Goal: Task Accomplishment & Management: Use online tool/utility

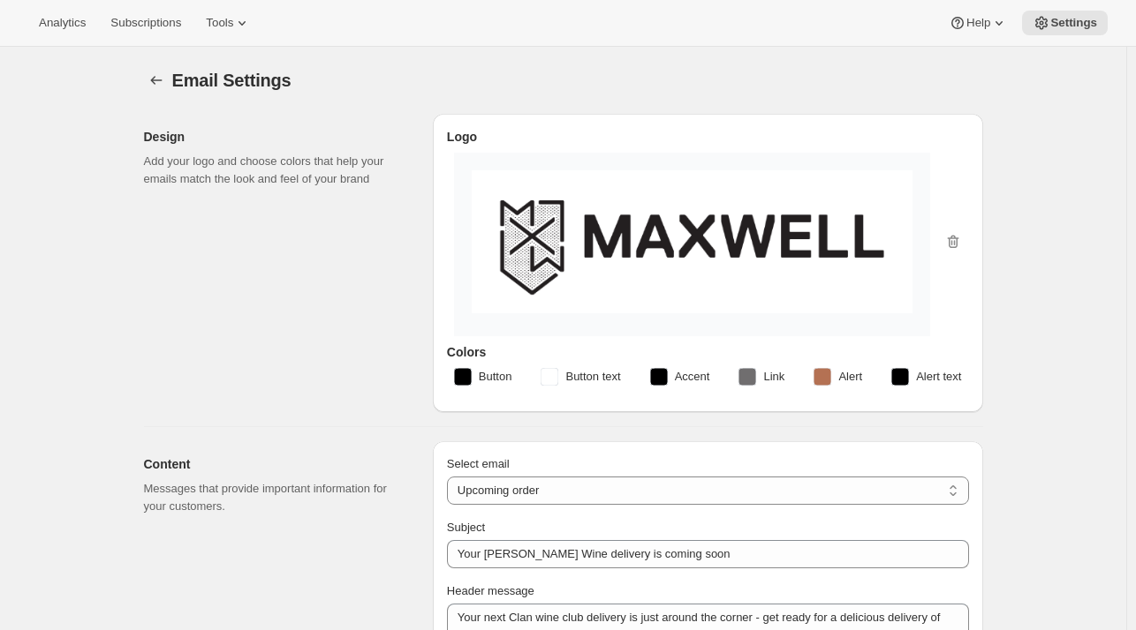
select select "subscriptionMessage"
select select "3"
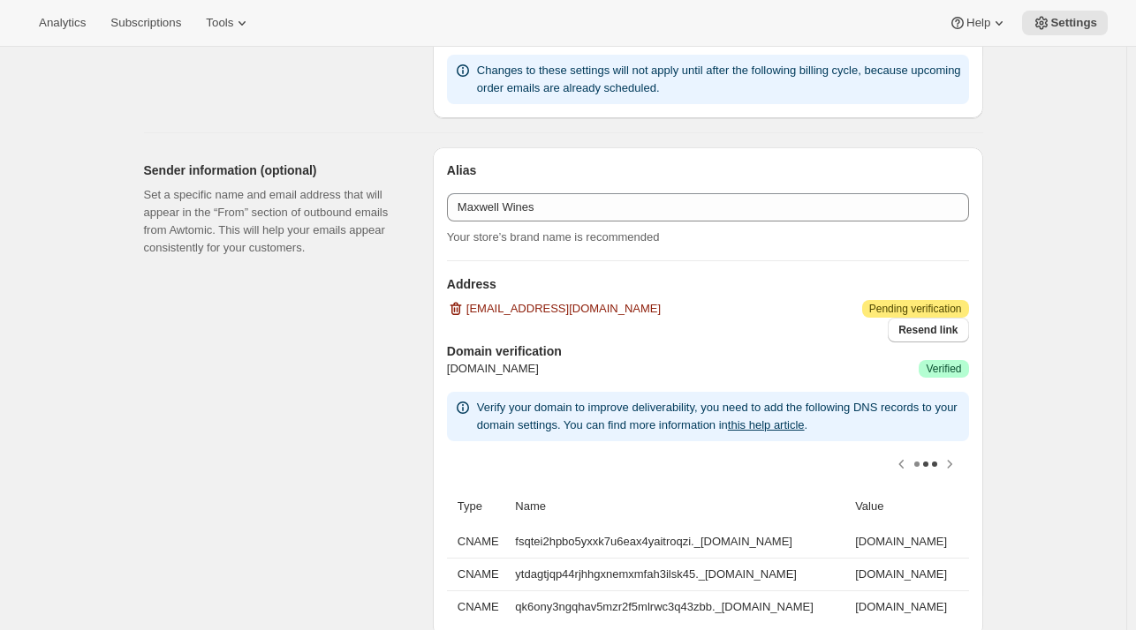
scroll to position [0, 237]
click at [23, 162] on div "Email Settings. This page is ready Email Settings Design Add your logo and choo…" at bounding box center [563, 357] width 1126 height 2740
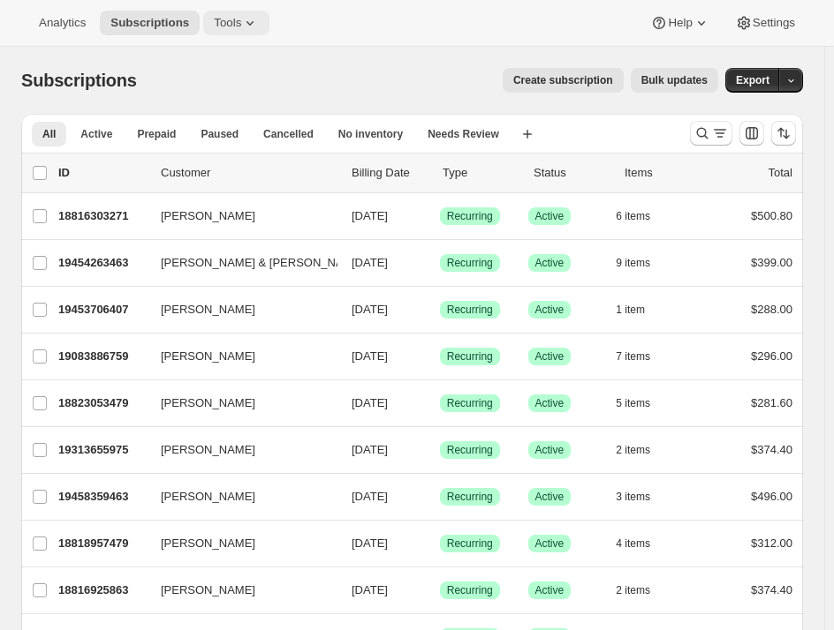
click at [220, 29] on span "Tools" at bounding box center [227, 23] width 27 height 14
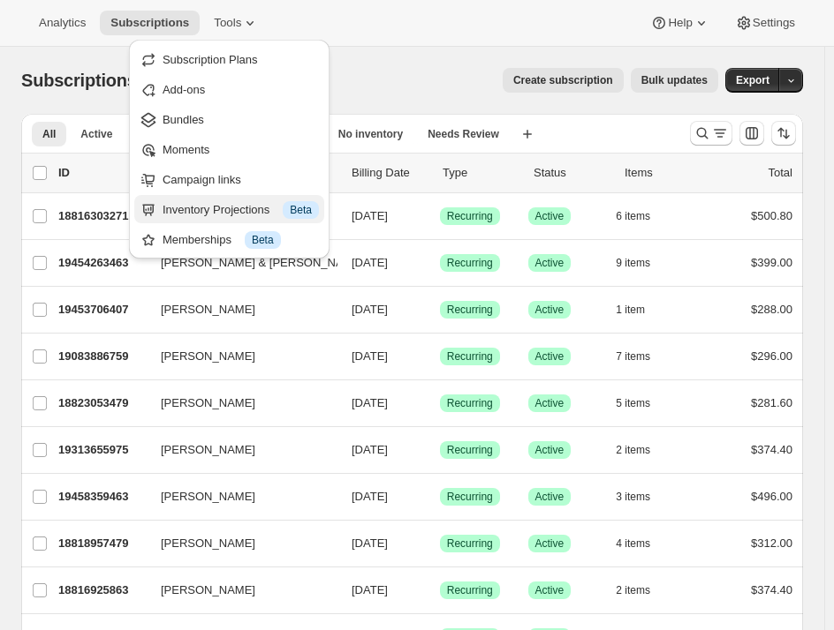
click at [215, 215] on div "Inventory Projections Info Beta" at bounding box center [240, 210] width 156 height 18
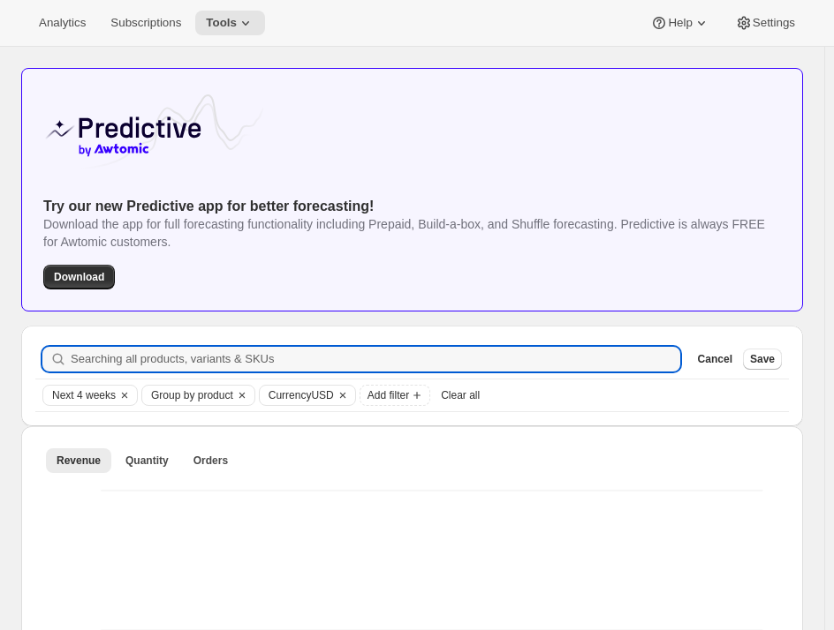
scroll to position [88, 0]
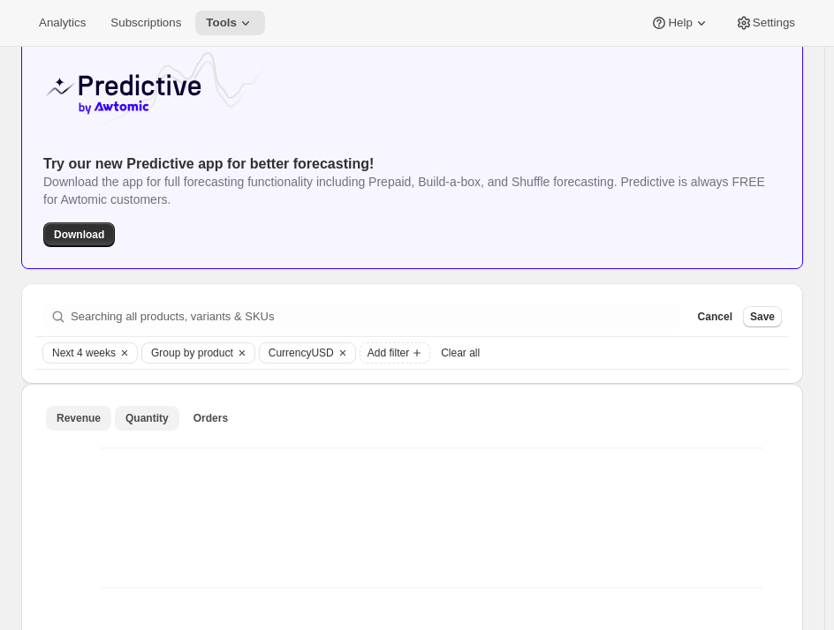
click at [129, 428] on button "Quantity" at bounding box center [147, 418] width 64 height 25
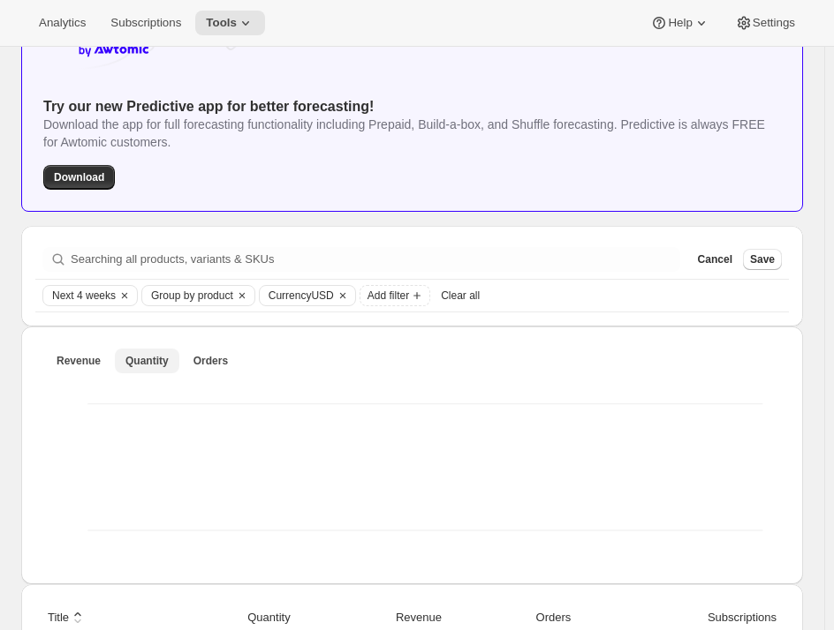
scroll to position [177, 0]
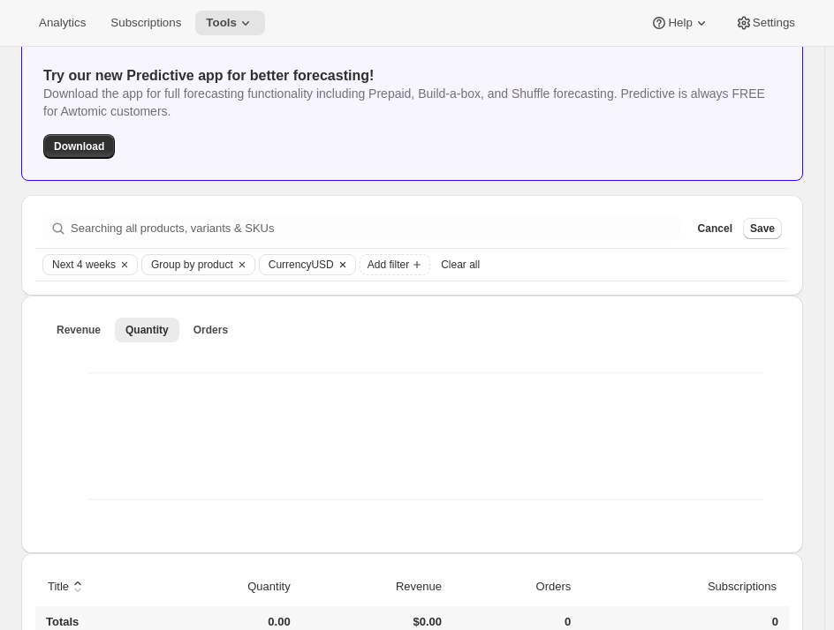
click at [303, 265] on span "Currency USD" at bounding box center [300, 265] width 65 height 14
click at [297, 402] on span "AUD" at bounding box center [303, 400] width 24 height 13
click at [270, 395] on input "AUD" at bounding box center [269, 394] width 1 height 1
radio input "true"
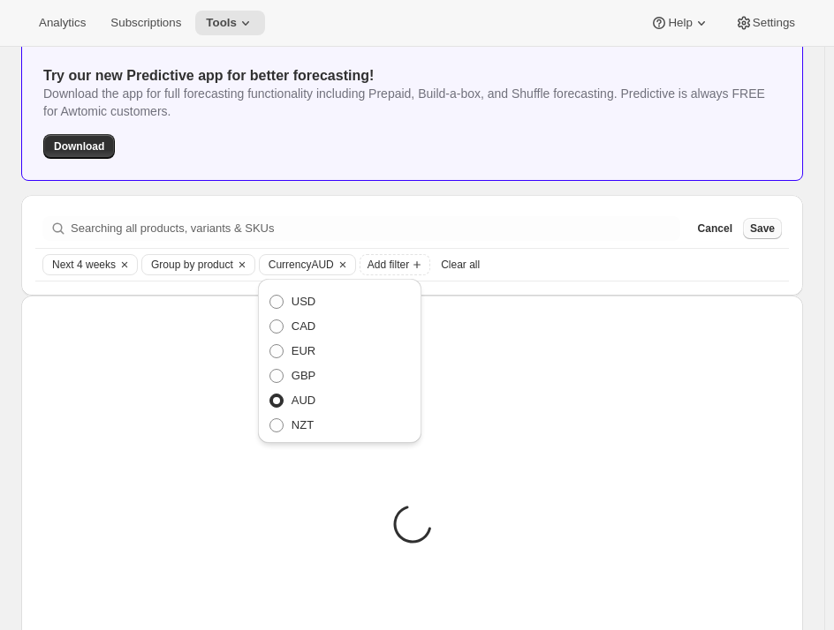
click at [771, 230] on span "Save" at bounding box center [762, 229] width 25 height 14
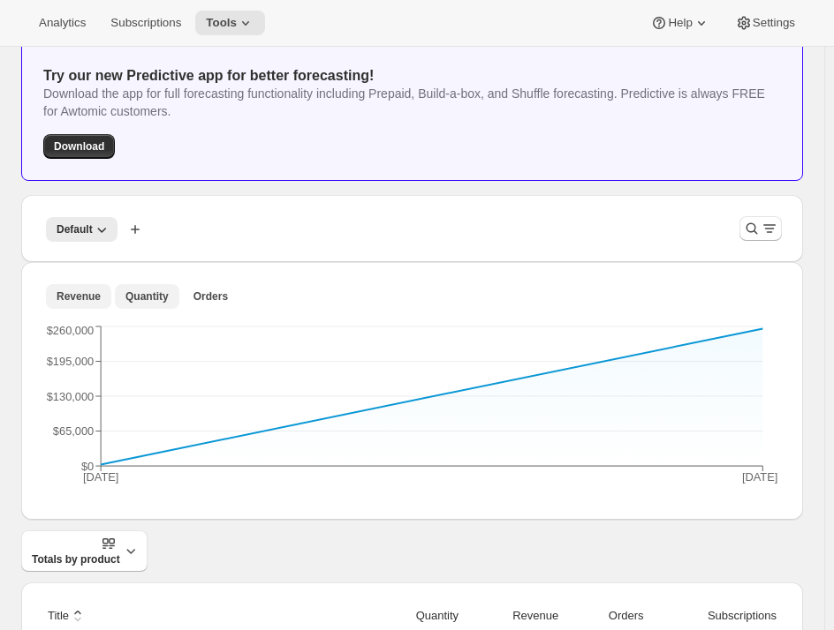
click at [124, 304] on button "Quantity" at bounding box center [147, 296] width 64 height 25
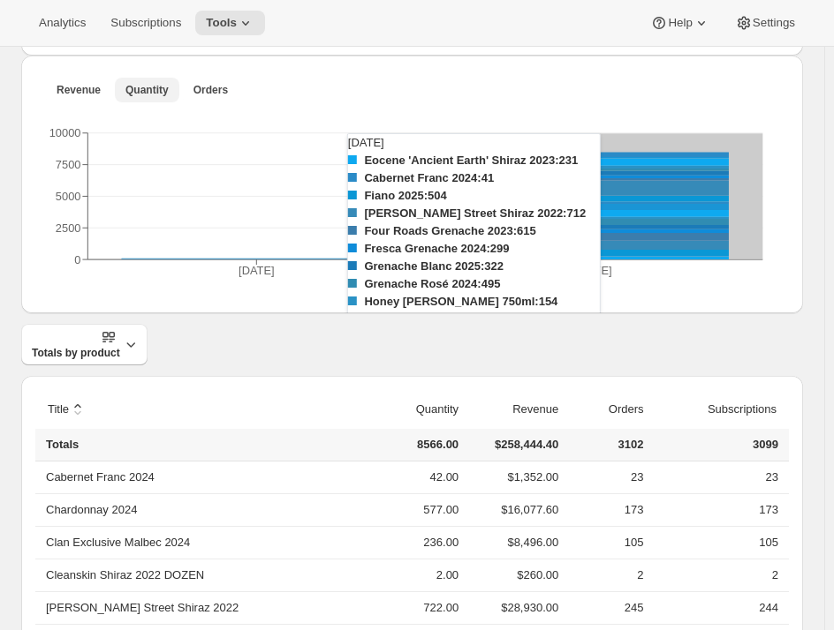
scroll to position [353, 0]
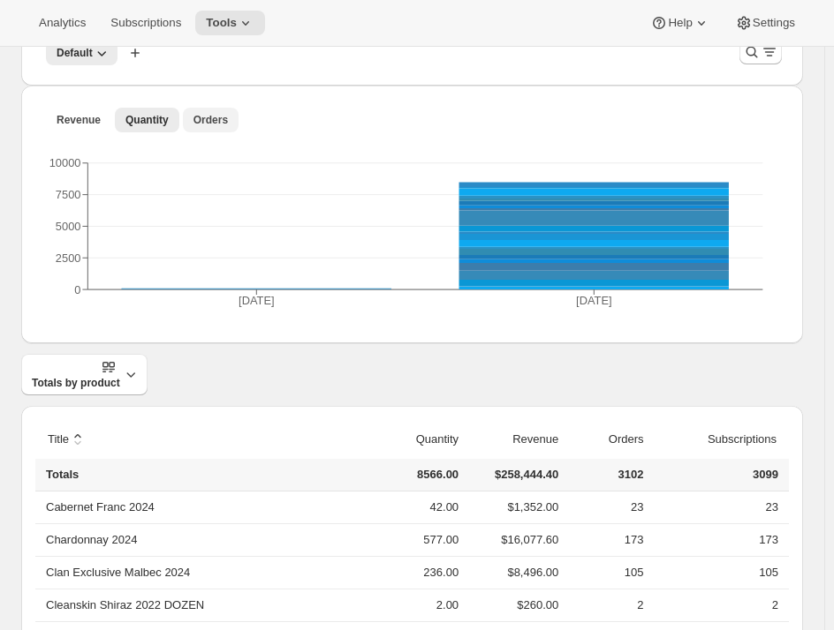
click at [193, 118] on span "Orders" at bounding box center [210, 120] width 34 height 14
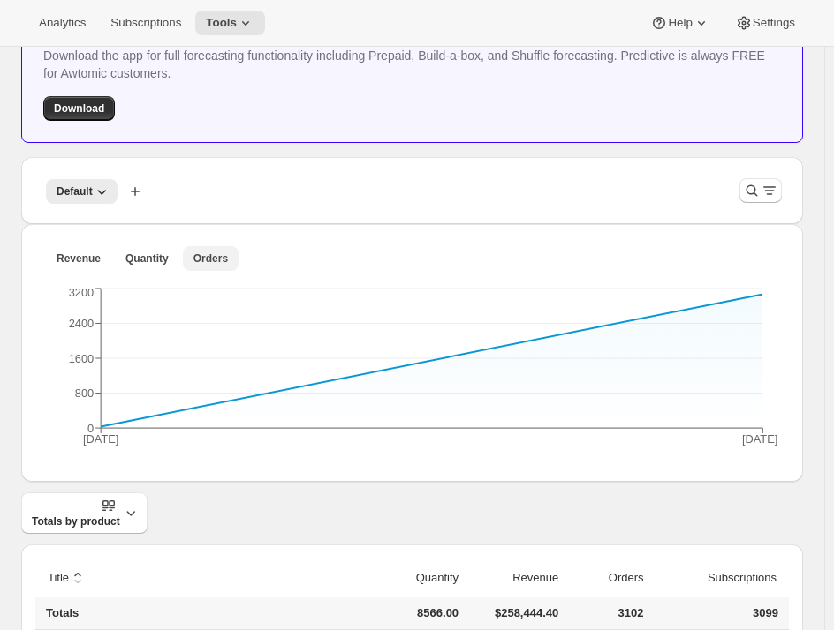
scroll to position [177, 0]
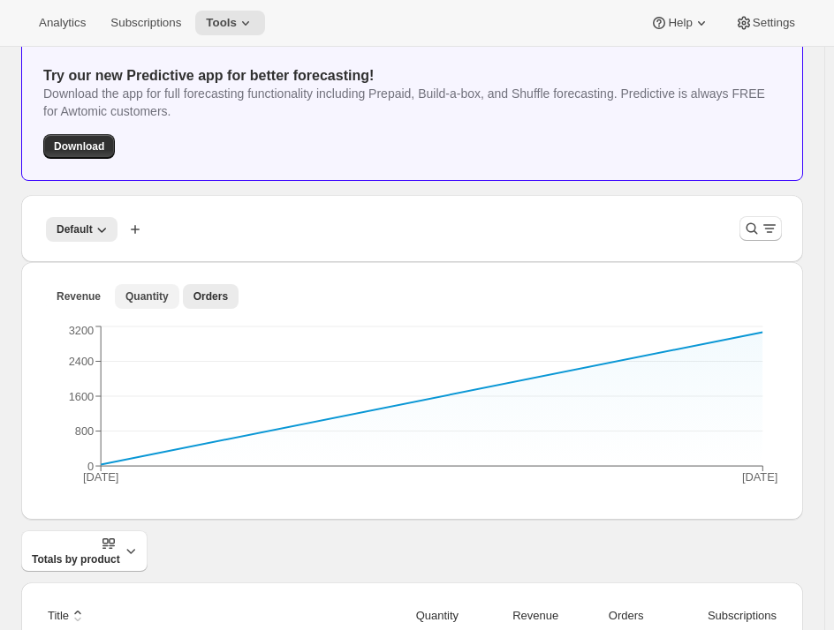
click at [147, 306] on button "Quantity" at bounding box center [147, 296] width 64 height 25
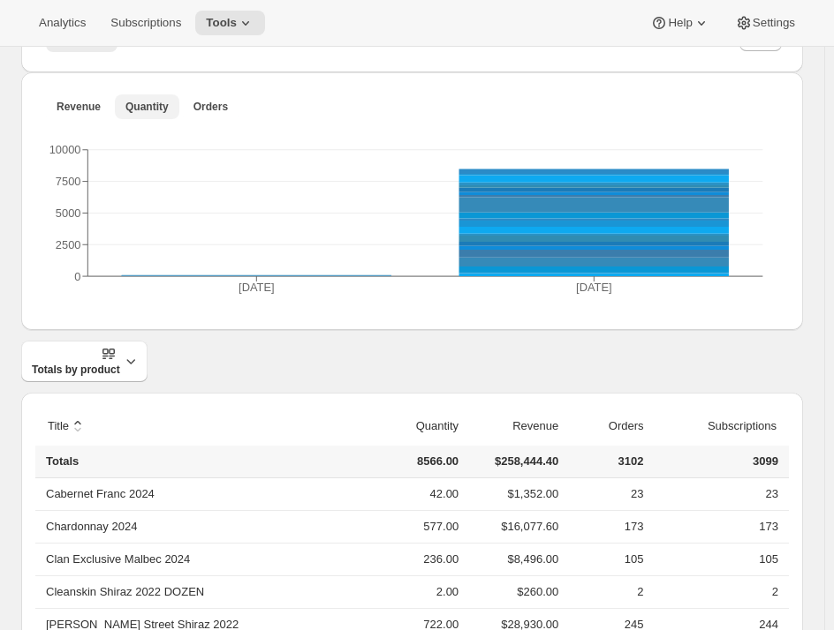
scroll to position [265, 0]
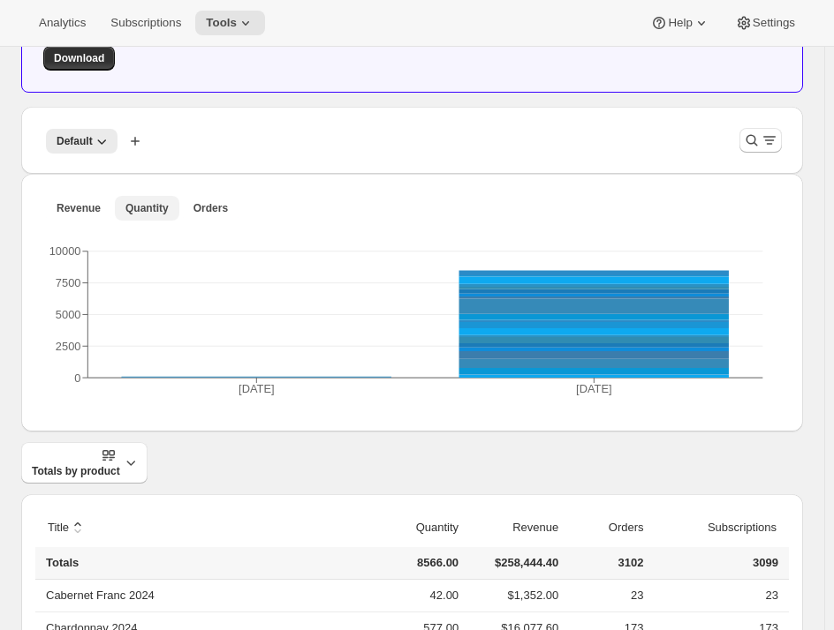
click at [146, 207] on span "Quantity" at bounding box center [146, 208] width 43 height 14
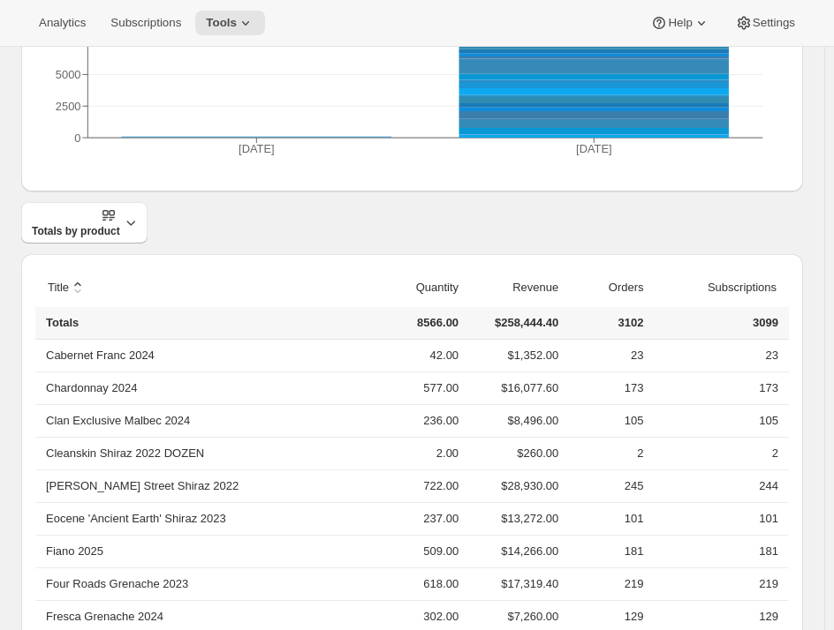
scroll to position [328, 0]
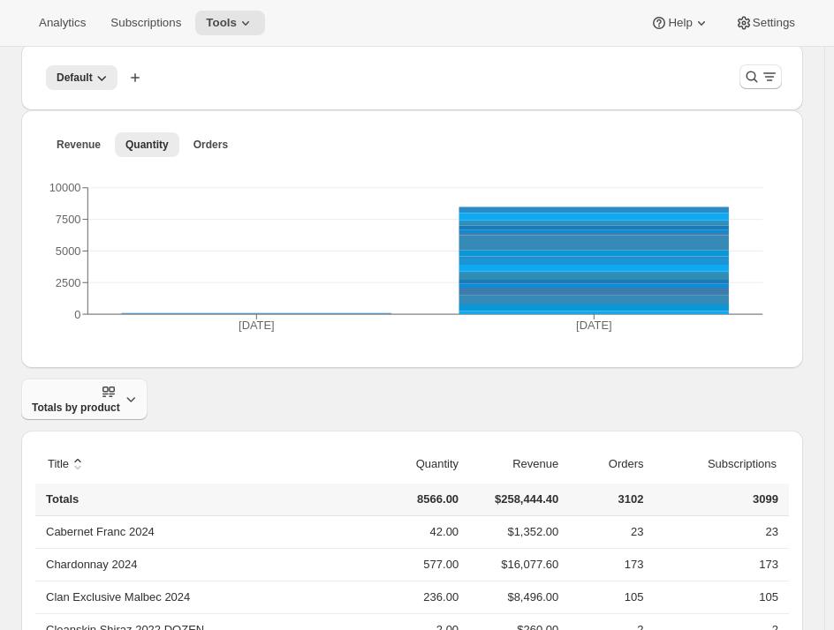
click at [92, 396] on span "Totals by product" at bounding box center [76, 399] width 88 height 31
click at [92, 446] on span "Totals by product" at bounding box center [71, 443] width 87 height 13
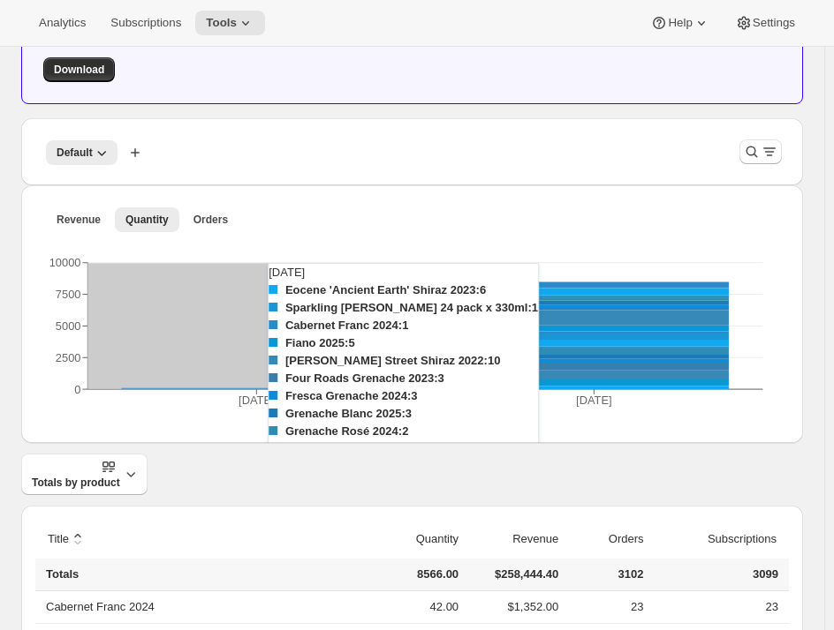
scroll to position [152, 0]
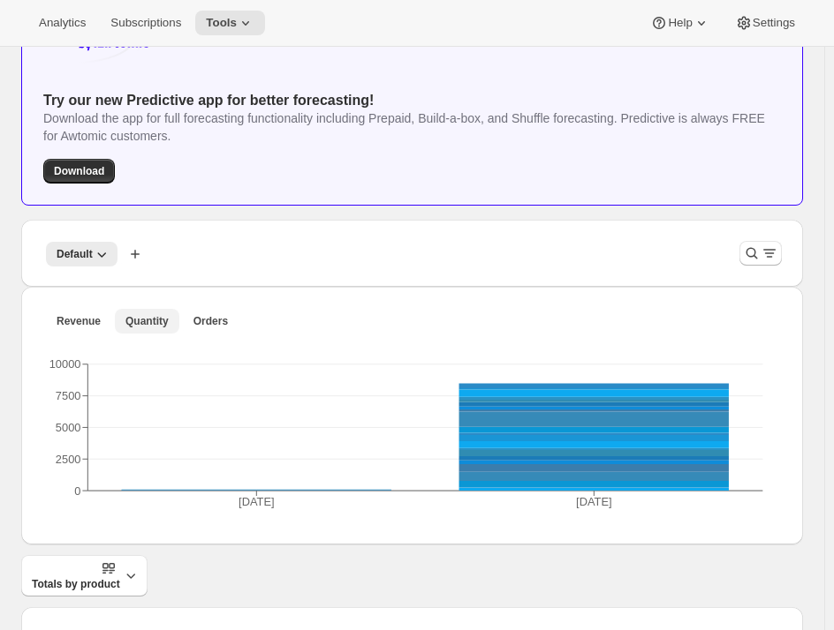
click at [155, 315] on span "Quantity" at bounding box center [146, 321] width 43 height 14
click at [103, 249] on icon "button" at bounding box center [102, 254] width 18 height 18
click at [760, 255] on icon "Filter products" at bounding box center [752, 254] width 18 height 18
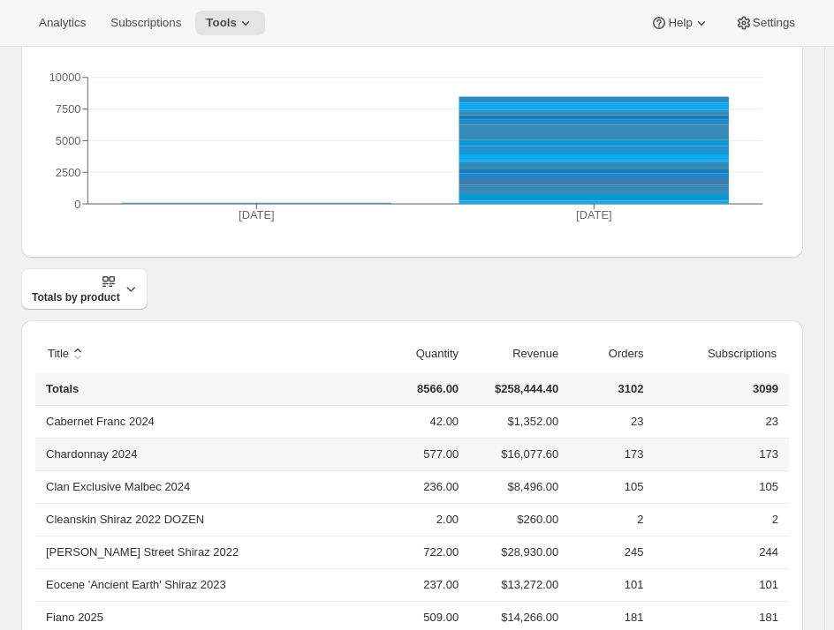
scroll to position [450, 0]
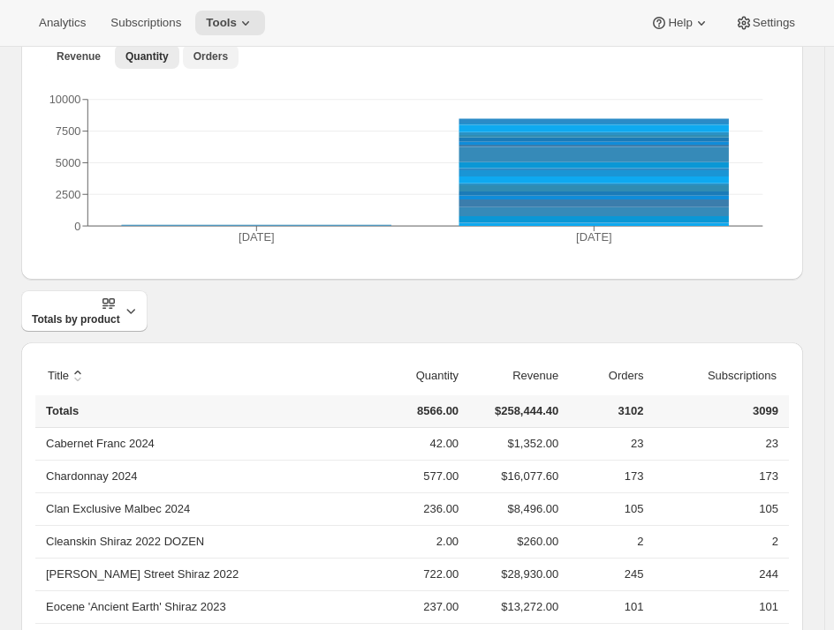
click at [222, 50] on button "Orders" at bounding box center [211, 56] width 56 height 25
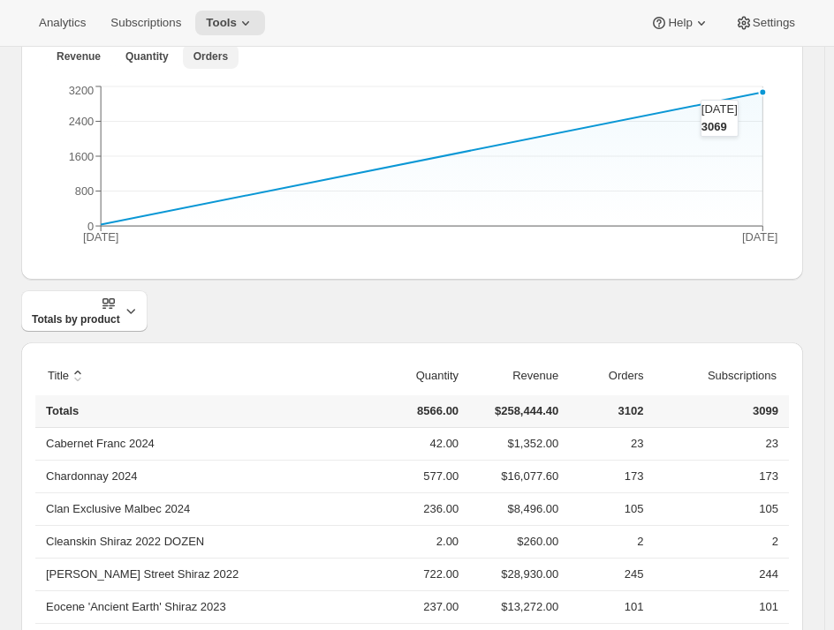
scroll to position [362, 0]
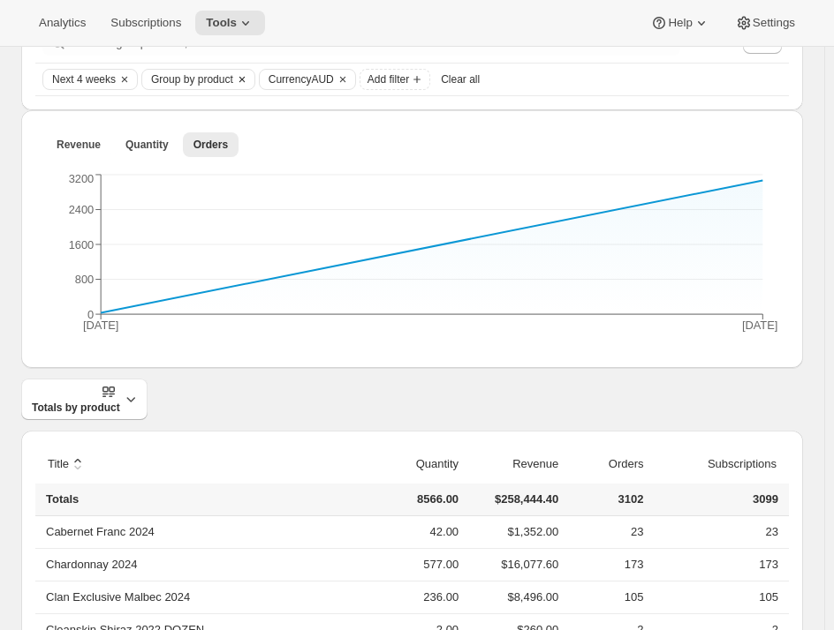
click at [239, 72] on icon "Clear" at bounding box center [242, 79] width 14 height 14
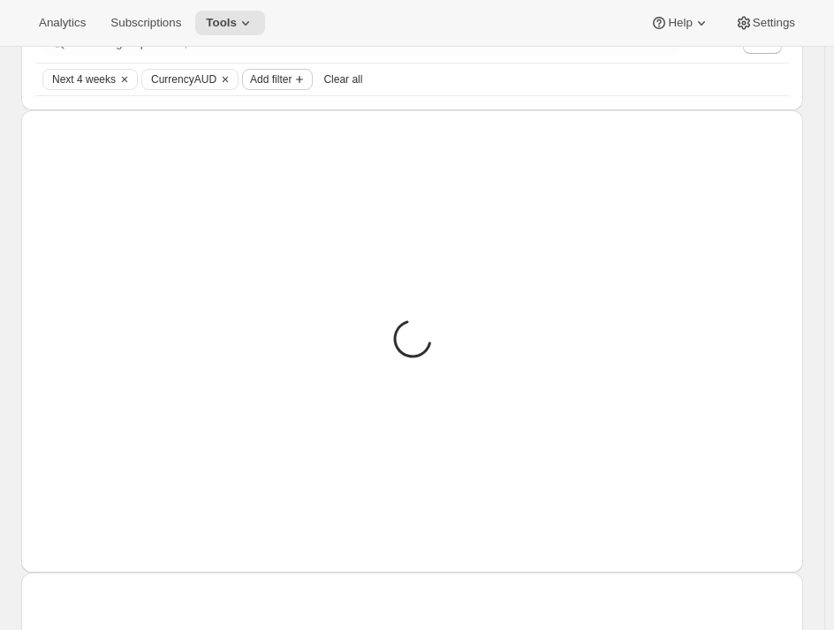
click at [286, 79] on span "Add filter" at bounding box center [270, 79] width 41 height 14
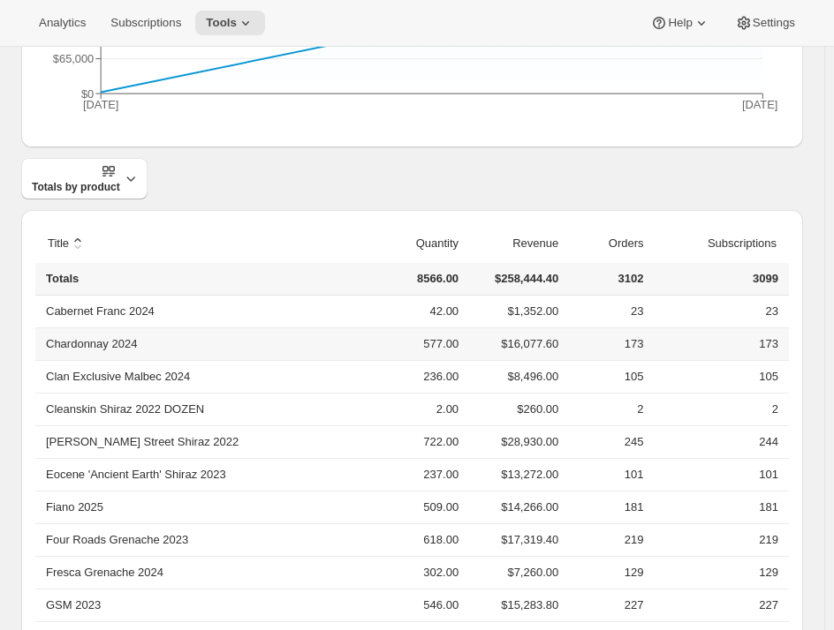
scroll to position [627, 0]
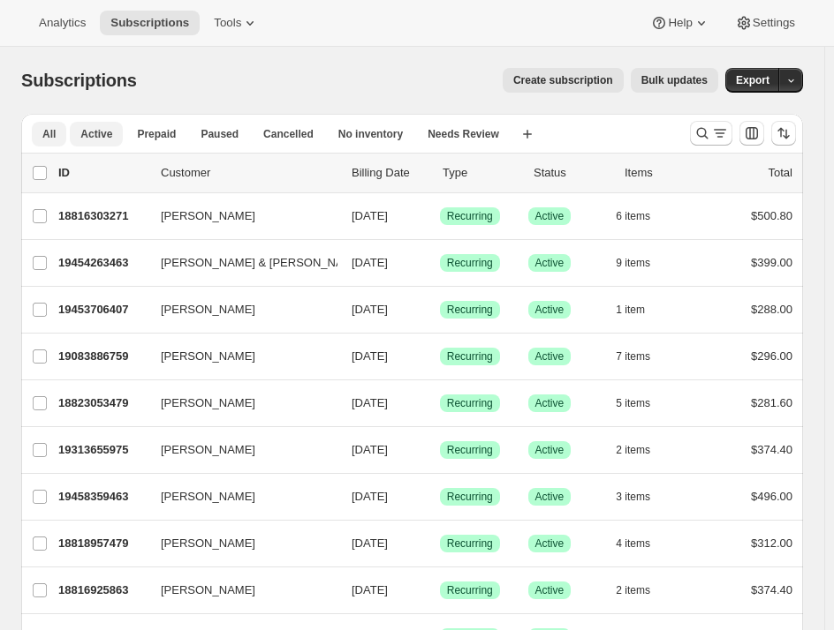
click at [96, 130] on span "Active" at bounding box center [96, 134] width 32 height 14
click at [220, 22] on span "Tools" at bounding box center [227, 23] width 27 height 14
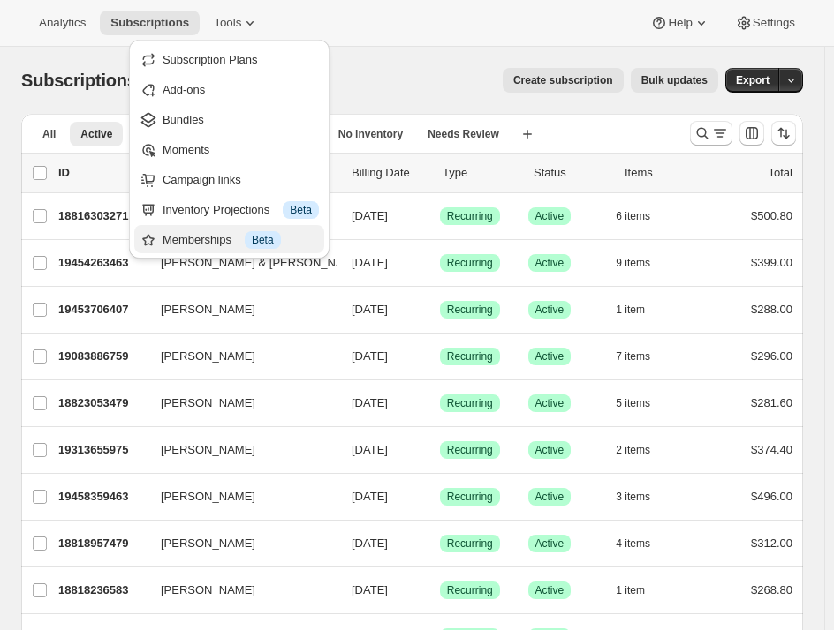
drag, startPoint x: 229, startPoint y: 213, endPoint x: 223, endPoint y: 233, distance: 21.0
click at [223, 233] on ul "Subscription Plans Add-ons Bundles Moments Campaign links Inventory Projections…" at bounding box center [229, 149] width 190 height 208
click at [207, 242] on div "Memberships Info Beta" at bounding box center [240, 240] width 156 height 18
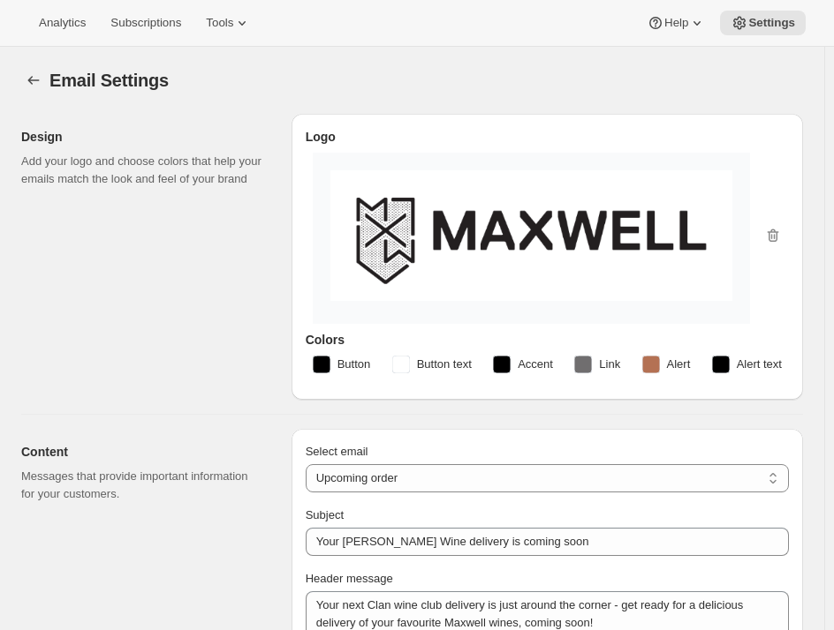
select select "subscriptionMessage"
select select "3"
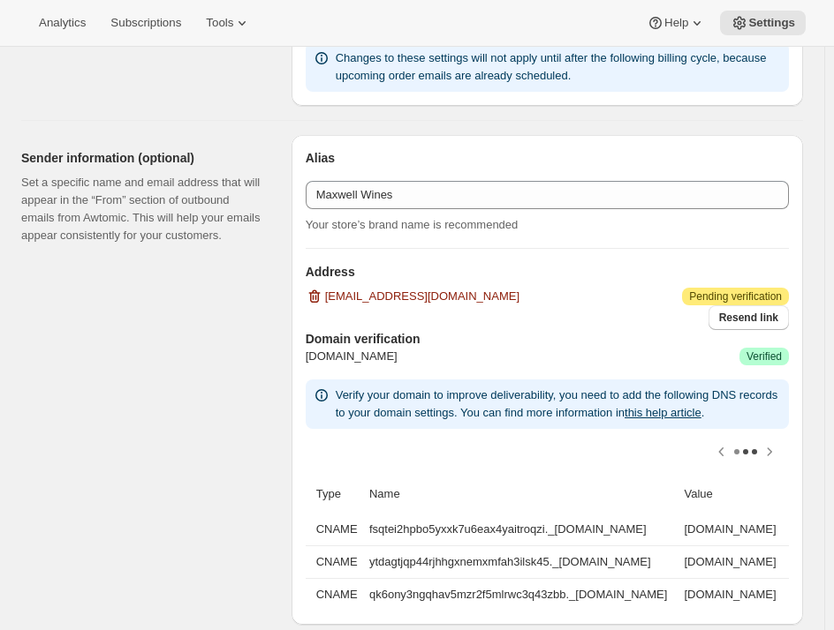
scroll to position [0, 237]
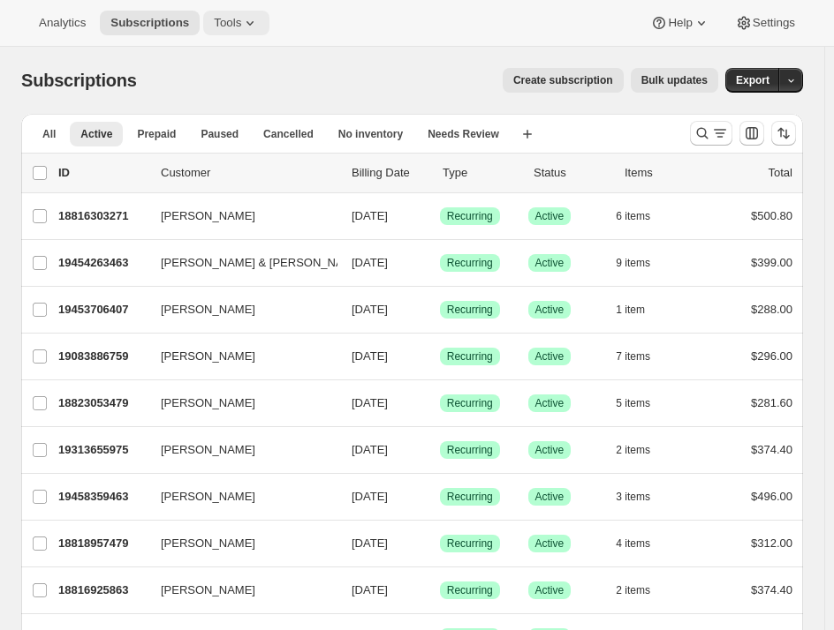
click at [223, 22] on span "Tools" at bounding box center [227, 23] width 27 height 14
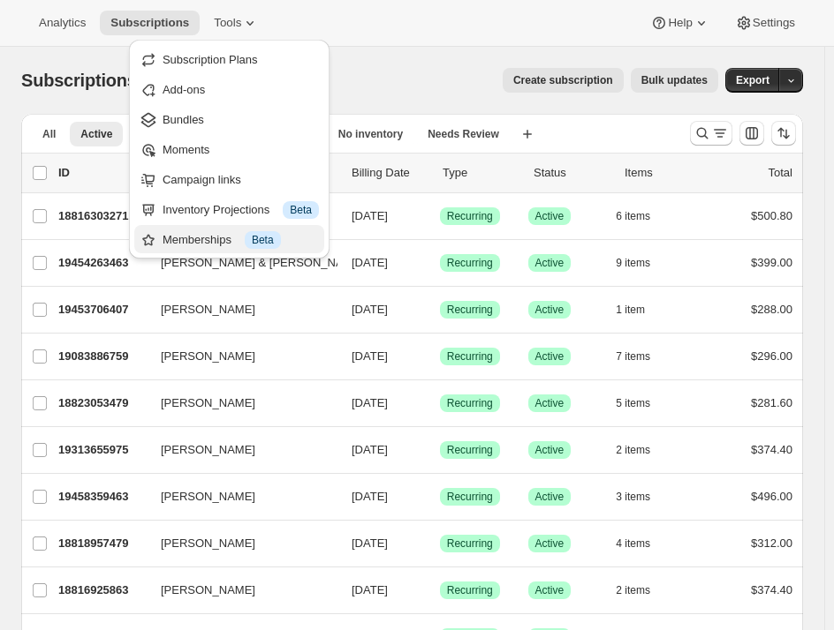
click at [178, 242] on div "Memberships Info Beta" at bounding box center [240, 240] width 156 height 18
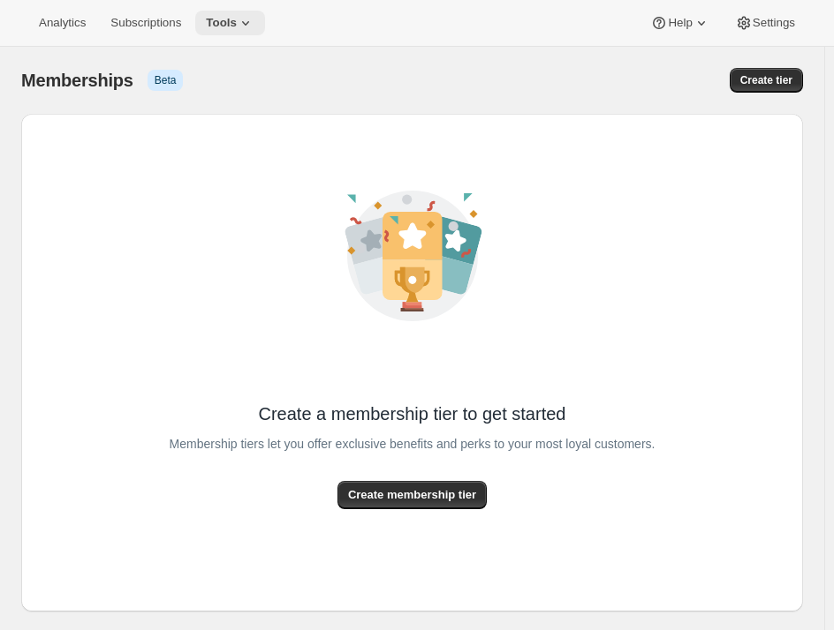
click at [221, 26] on span "Tools" at bounding box center [221, 23] width 31 height 14
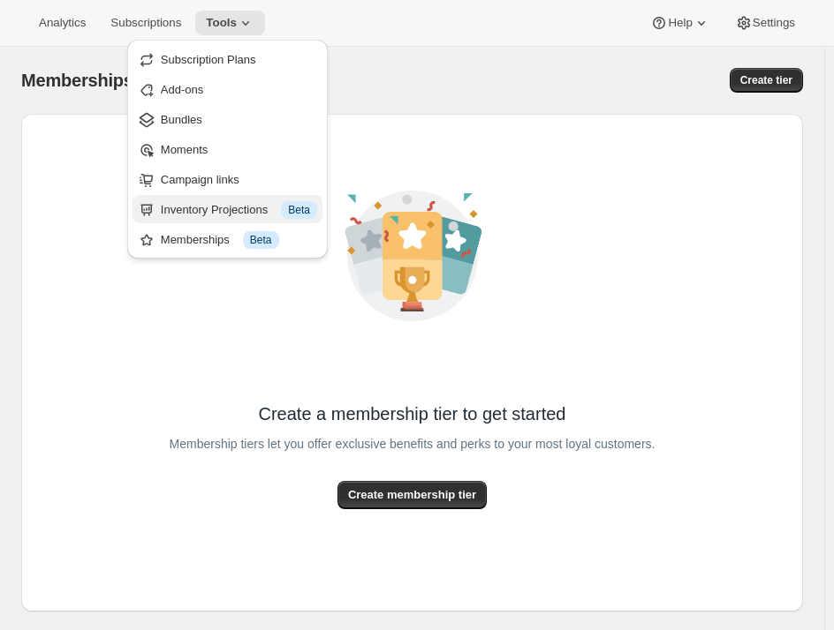
click at [210, 205] on div "Inventory Projections Info Beta" at bounding box center [239, 210] width 156 height 18
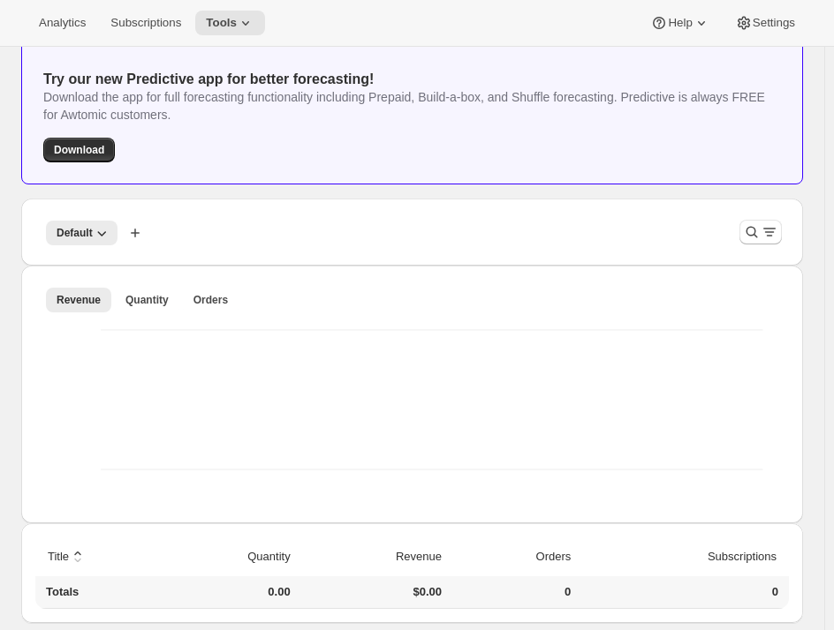
scroll to position [193, 0]
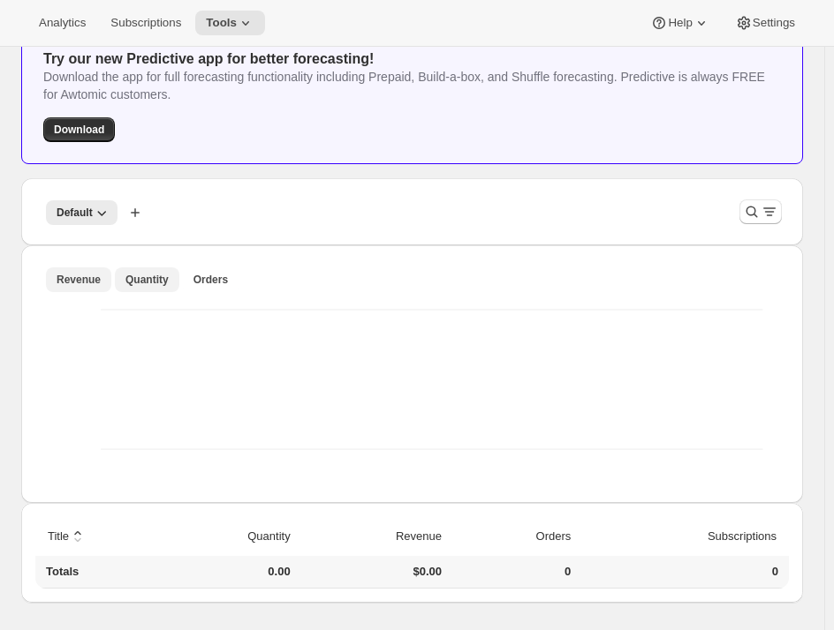
click at [140, 283] on span "Quantity" at bounding box center [146, 280] width 43 height 14
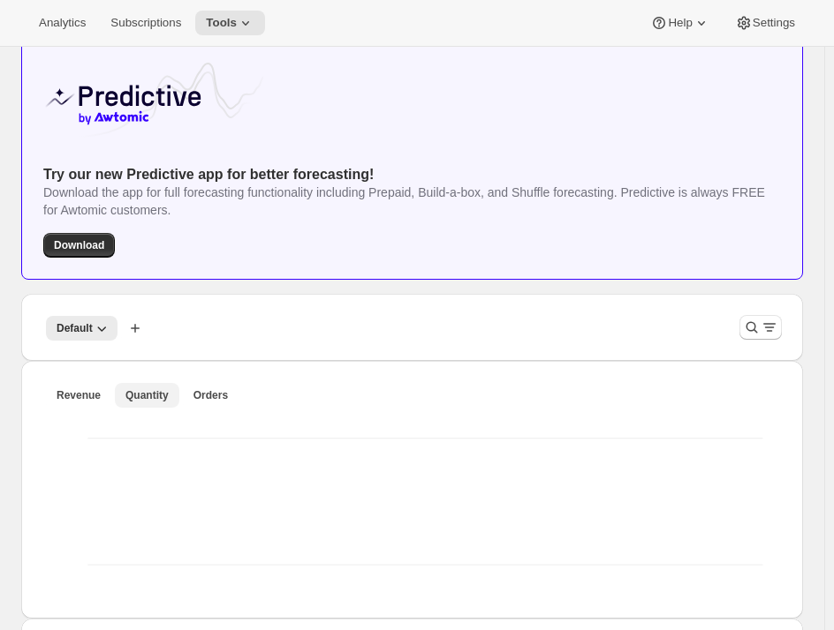
scroll to position [17, 0]
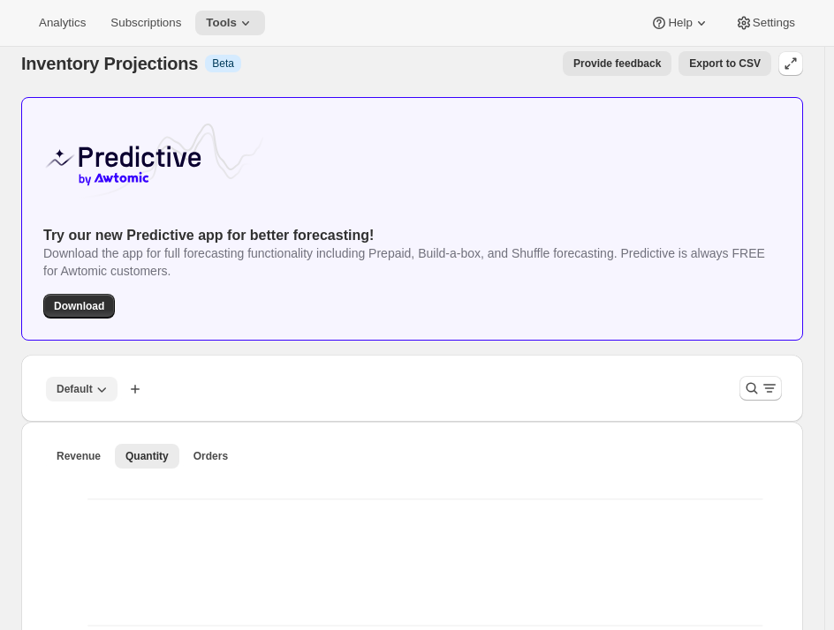
click at [88, 398] on button "Default" at bounding box center [82, 389] width 72 height 25
click at [93, 389] on icon "button" at bounding box center [102, 390] width 18 height 18
click at [140, 383] on icon "button" at bounding box center [135, 390] width 18 height 18
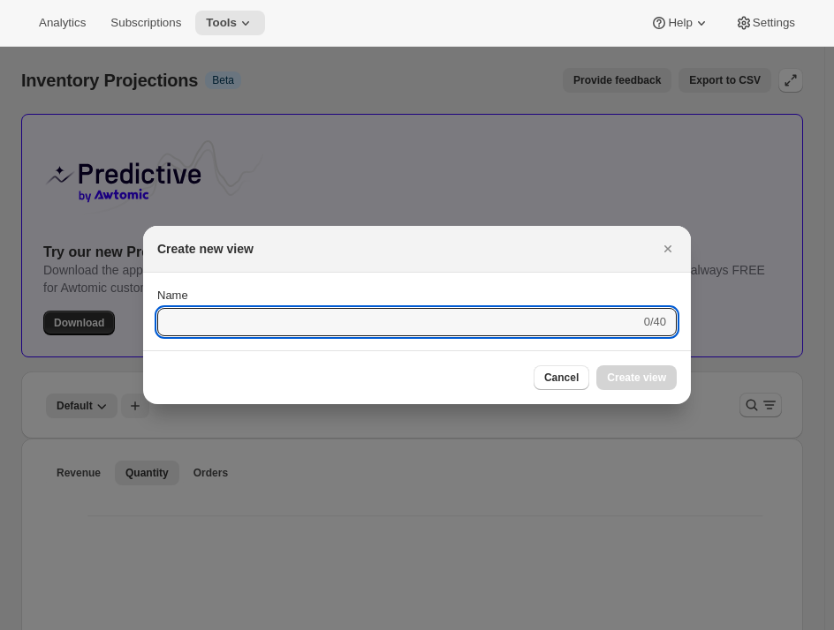
scroll to position [0, 0]
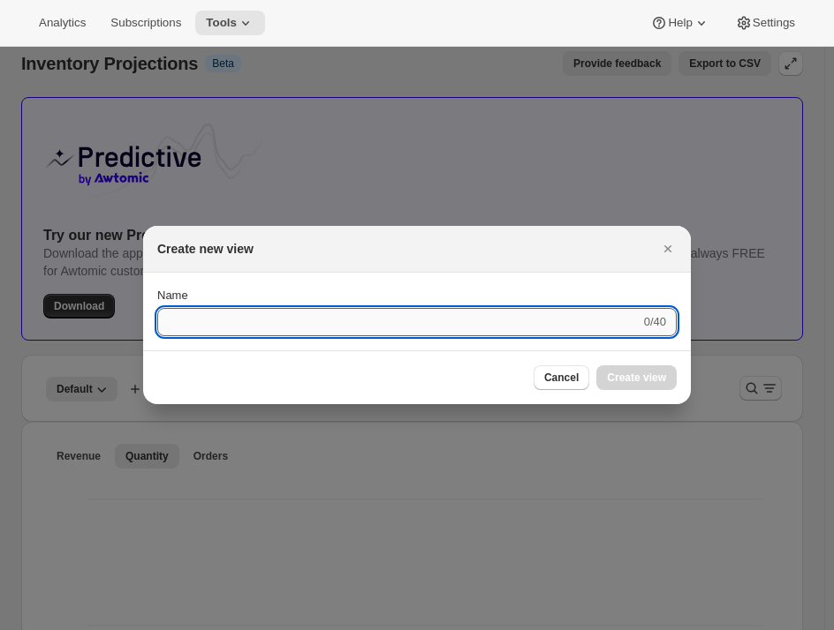
click at [434, 322] on input "Name" at bounding box center [398, 322] width 483 height 28
click at [565, 373] on span "Cancel" at bounding box center [561, 378] width 34 height 14
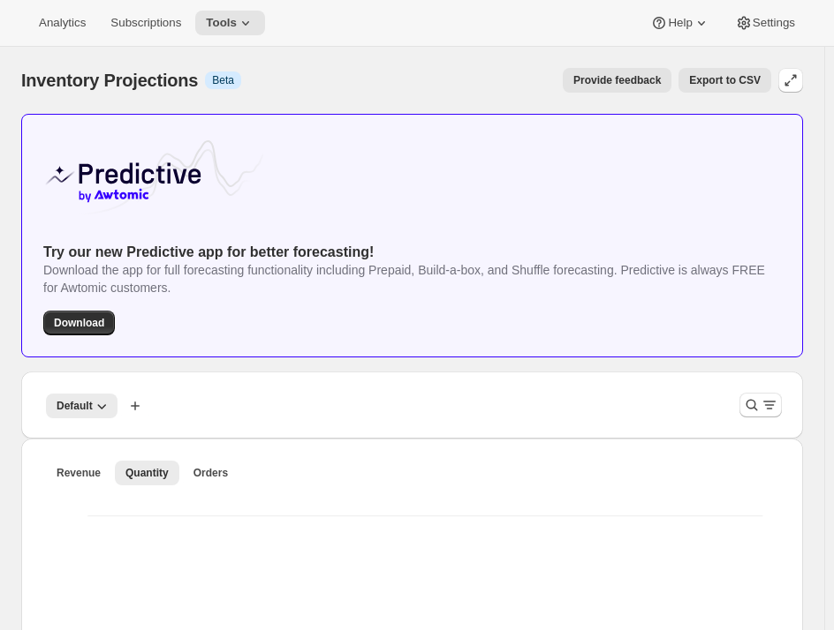
scroll to position [17, 0]
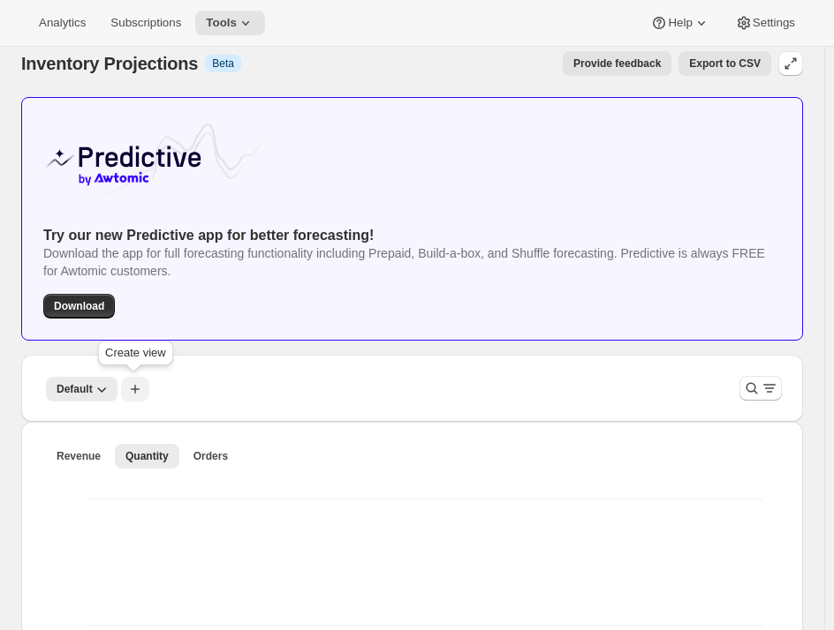
click at [134, 389] on icon "button" at bounding box center [135, 389] width 9 height 9
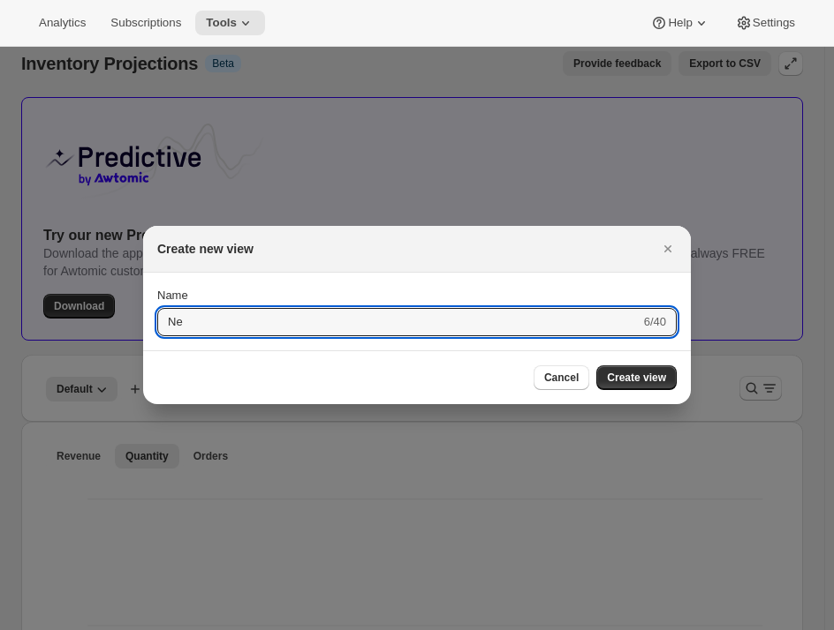
type input "N"
type input "Next Clan Delivery"
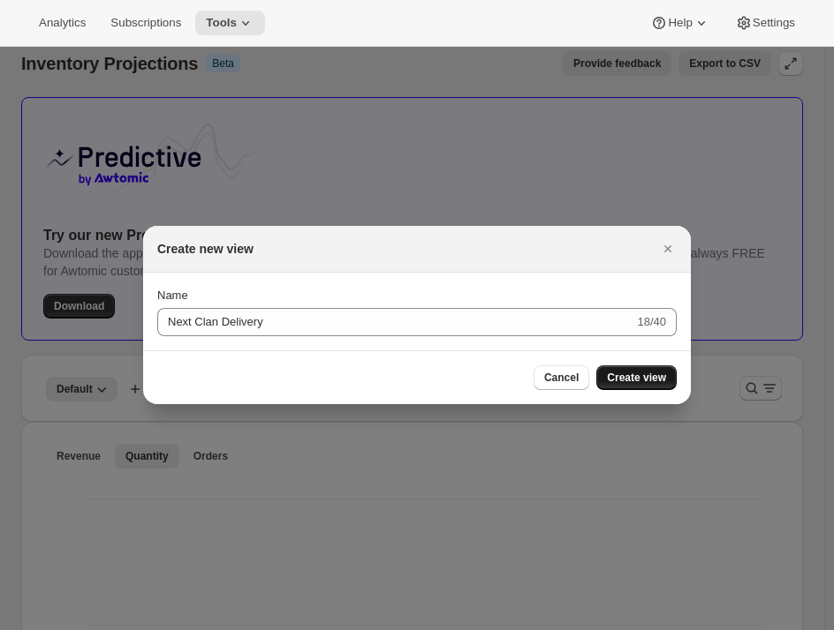
click at [642, 374] on span "Create view" at bounding box center [636, 378] width 59 height 14
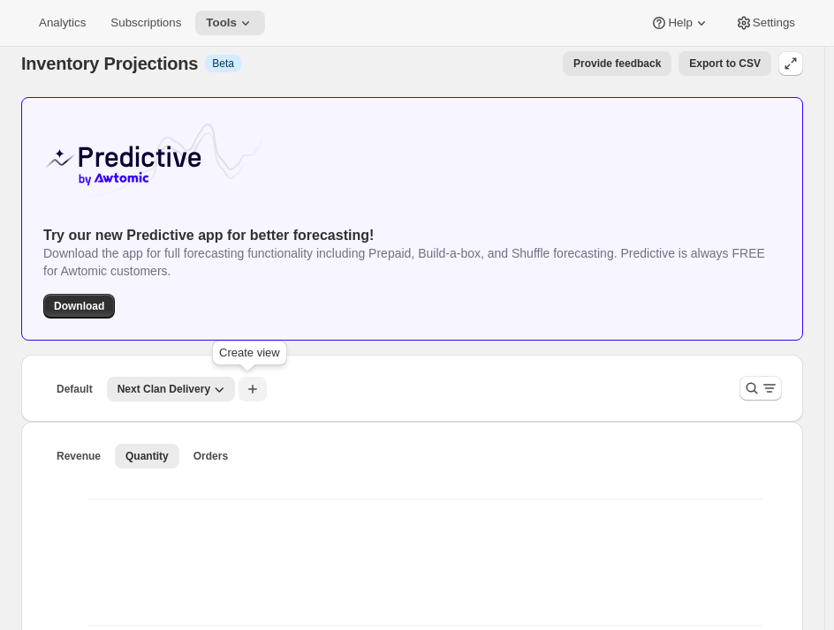
click at [248, 389] on icon "button" at bounding box center [252, 389] width 9 height 9
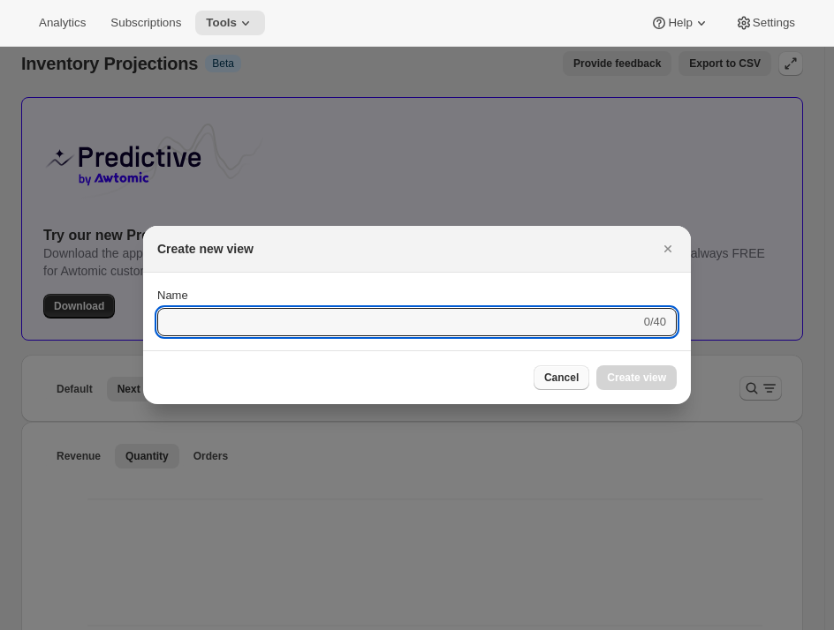
click at [555, 380] on span "Cancel" at bounding box center [561, 378] width 34 height 14
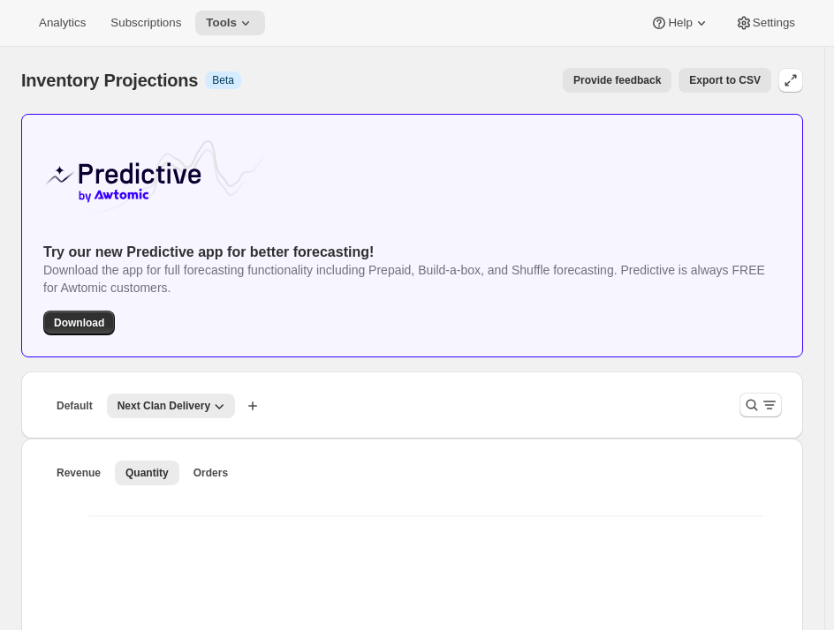
scroll to position [17, 0]
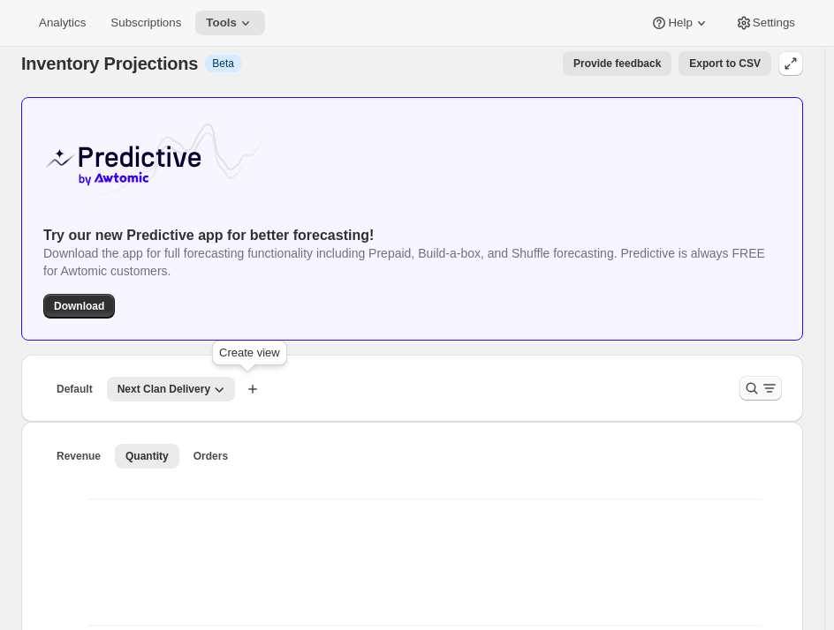
click at [774, 389] on icon "Filter products" at bounding box center [769, 389] width 18 height 18
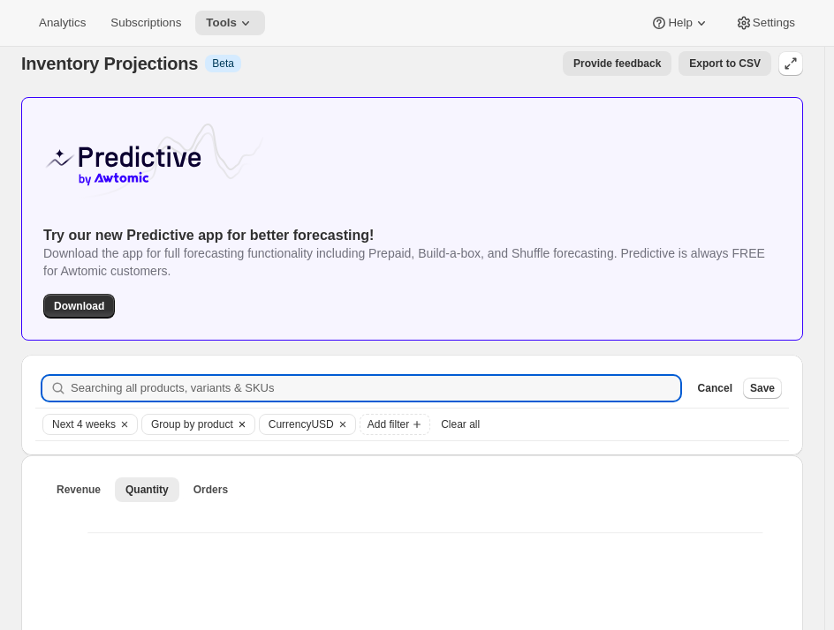
click at [200, 420] on span "Group by product" at bounding box center [192, 425] width 82 height 14
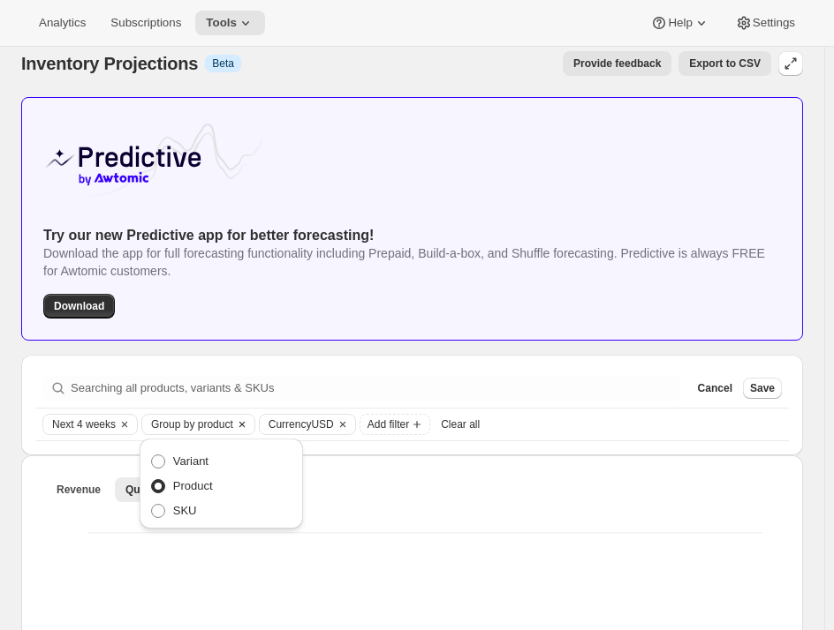
click at [201, 420] on span "Group by product" at bounding box center [192, 425] width 82 height 14
click at [311, 419] on span "Currency USD" at bounding box center [300, 425] width 65 height 14
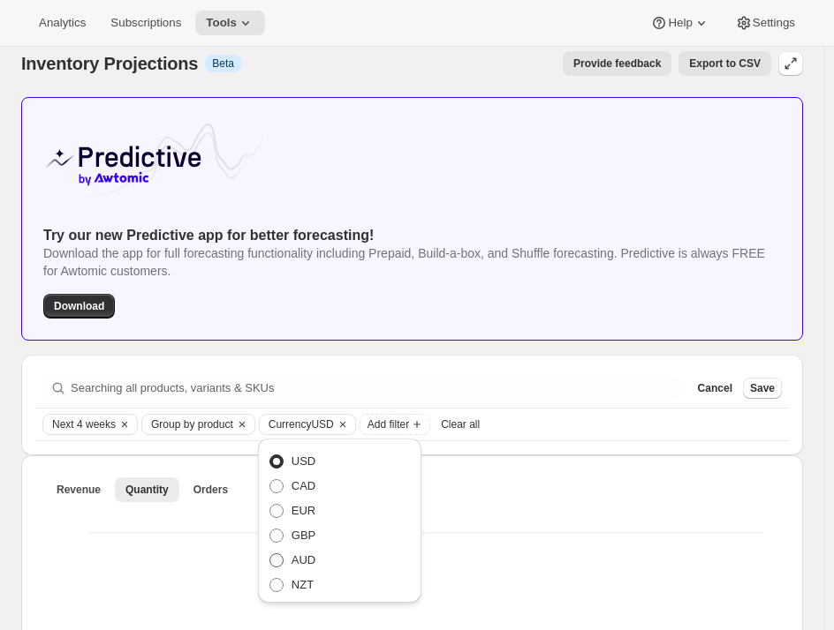
click at [302, 563] on span "AUD" at bounding box center [303, 560] width 24 height 13
click at [270, 555] on input "AUD" at bounding box center [269, 554] width 1 height 1
radio input "true"
click at [767, 394] on span "Save" at bounding box center [762, 388] width 25 height 14
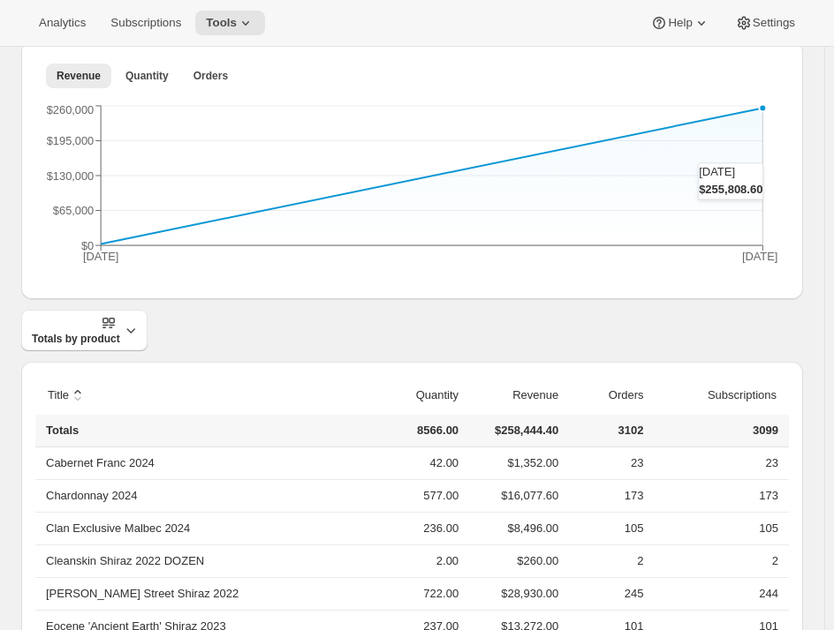
scroll to position [370, 0]
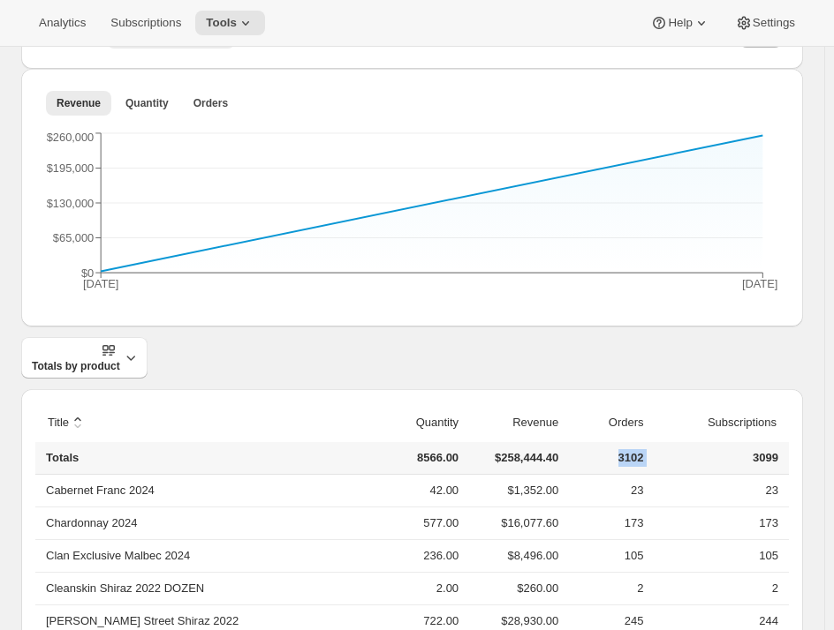
drag, startPoint x: 611, startPoint y: 460, endPoint x: 654, endPoint y: 465, distance: 43.6
click at [654, 465] on tr "Totals 8566.00 $258,444.40 3102 3099" at bounding box center [411, 458] width 753 height 33
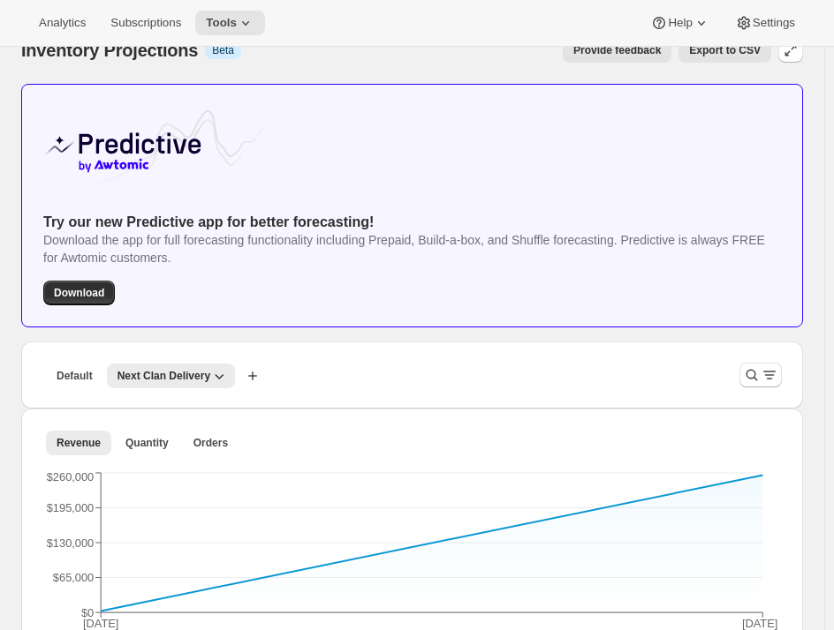
scroll to position [0, 0]
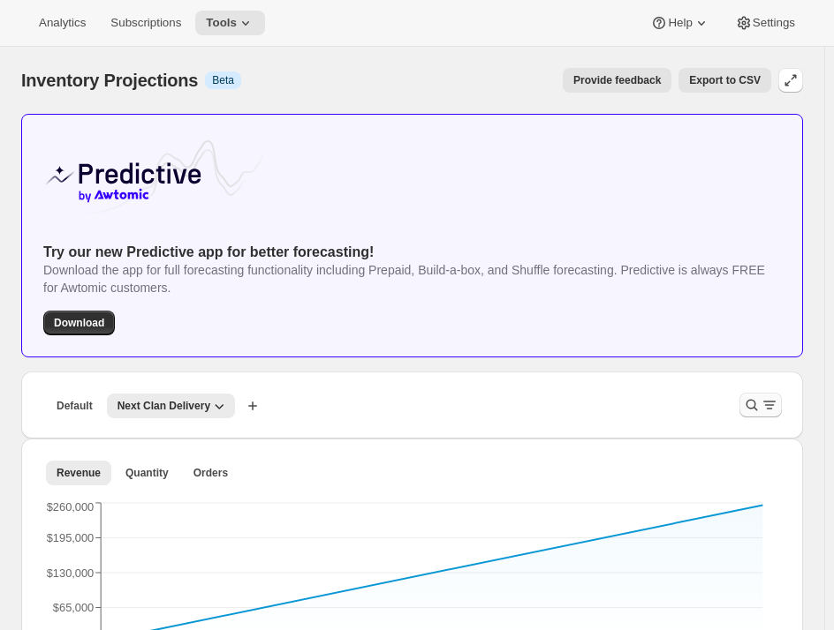
click at [751, 404] on button "Filter products" at bounding box center [760, 405] width 42 height 25
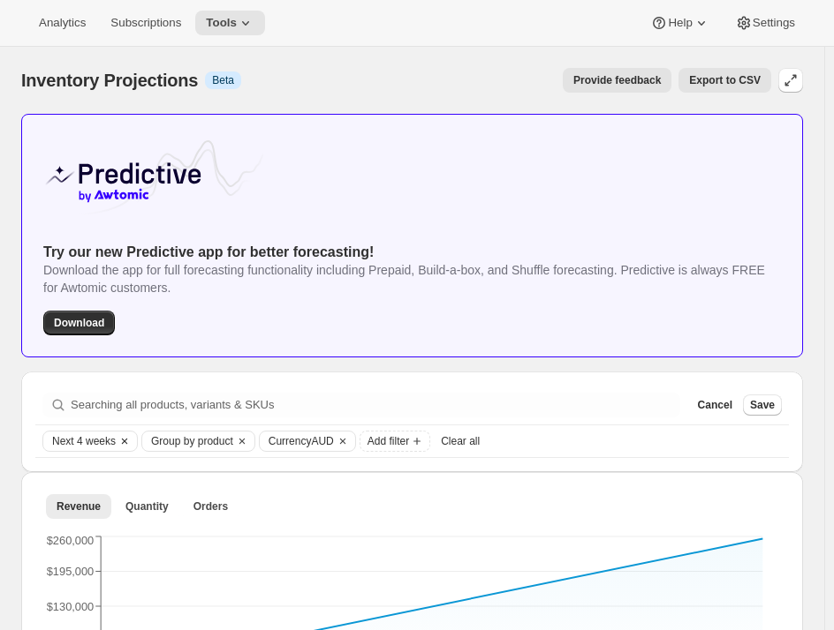
click at [91, 439] on span "Next 4 weeks" at bounding box center [84, 441] width 64 height 14
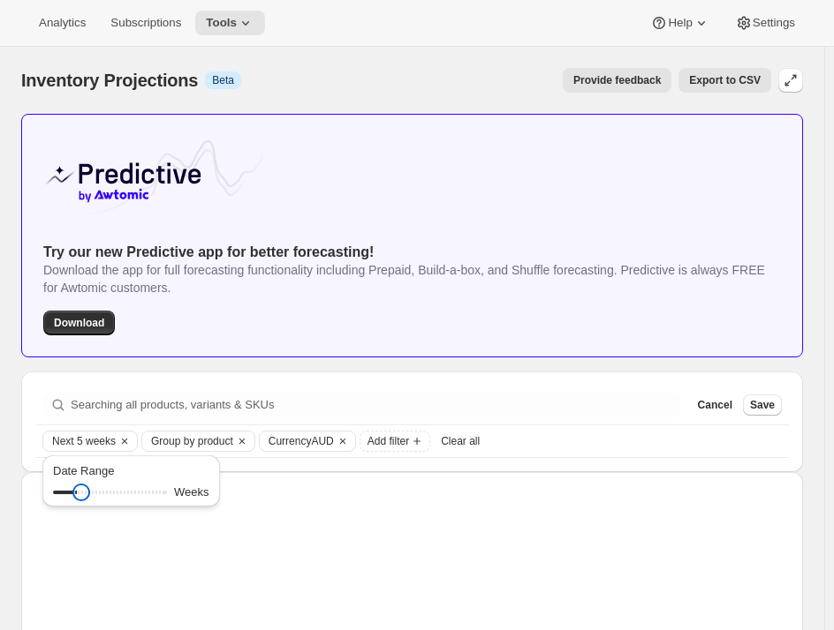
click at [80, 492] on input "Date Range" at bounding box center [110, 492] width 114 height 25
drag, startPoint x: 80, startPoint y: 492, endPoint x: 70, endPoint y: 492, distance: 10.6
type input "3"
click at [70, 492] on input "Date Range" at bounding box center [110, 492] width 114 height 25
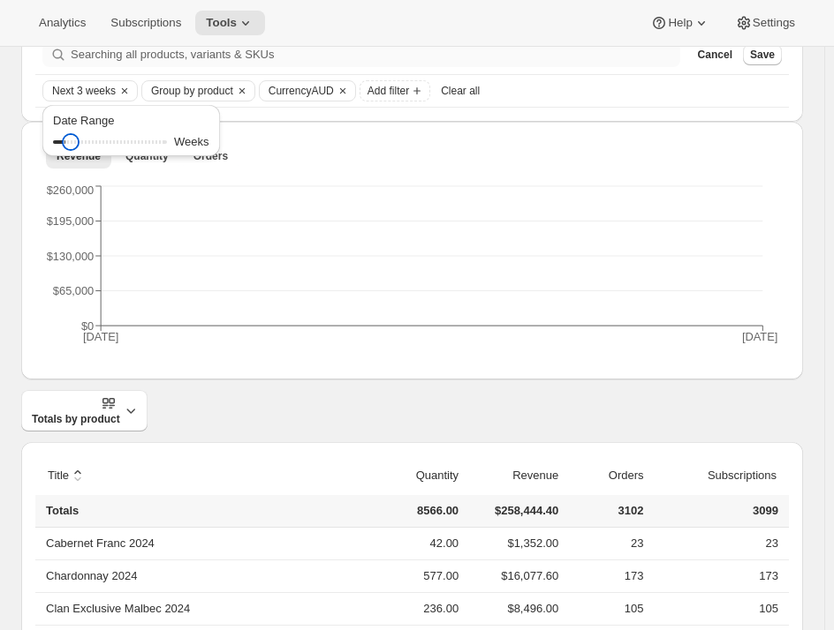
scroll to position [353, 0]
